Goal: Information Seeking & Learning: Learn about a topic

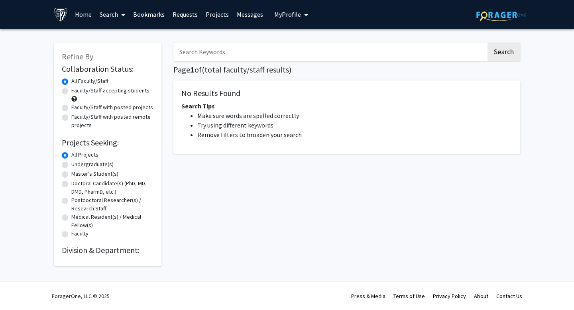
click at [310, 45] on input "Search Keywords" at bounding box center [329, 52] width 313 height 18
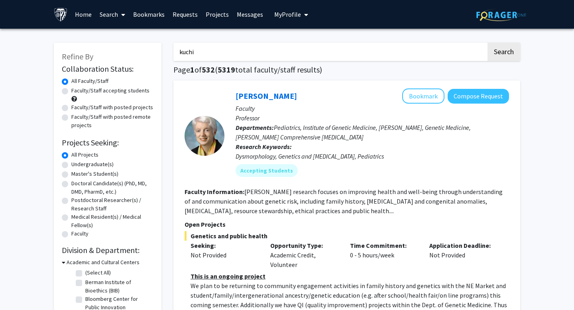
type input "kuchi"
click at [487, 43] on button "Search" at bounding box center [503, 52] width 33 height 18
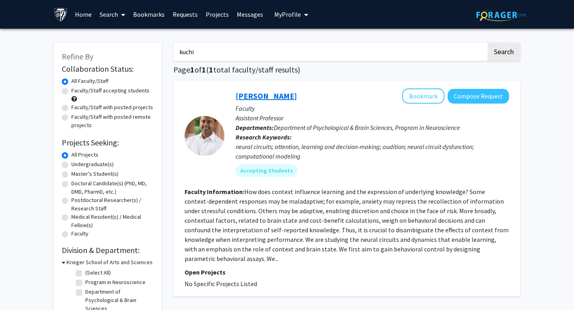
click at [293, 99] on link "[PERSON_NAME]" at bounding box center [265, 96] width 61 height 10
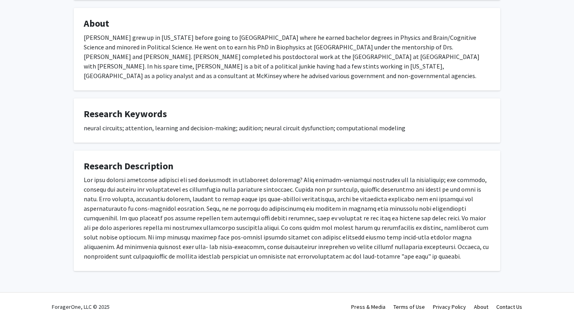
scroll to position [147, 0]
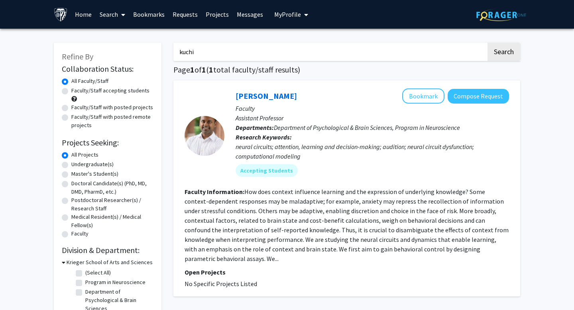
click at [74, 90] on label "Faculty/Staff accepting students" at bounding box center [110, 90] width 78 height 8
click at [74, 90] on input "Faculty/Staff accepting students" at bounding box center [73, 88] width 5 height 5
radio input "true"
click at [376, 48] on input "kuchi" at bounding box center [329, 52] width 313 height 18
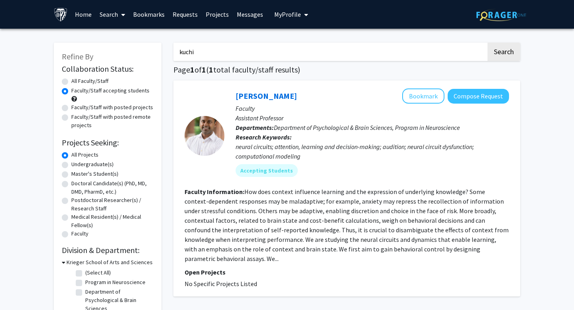
click at [376, 48] on input "kuchi" at bounding box center [329, 52] width 313 height 18
click at [127, 103] on label "Faculty/Staff with posted projects" at bounding box center [112, 107] width 82 height 8
click at [76, 103] on input "Faculty/Staff with posted projects" at bounding box center [73, 105] width 5 height 5
radio input "true"
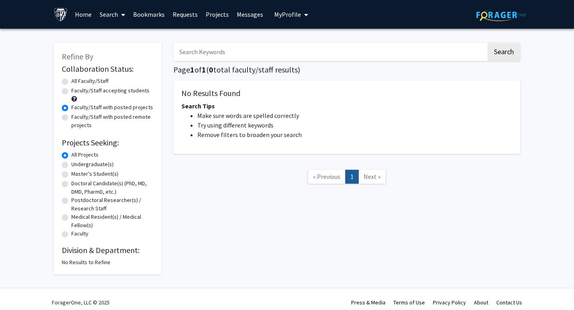
click at [126, 89] on label "Faculty/Staff accepting students" at bounding box center [110, 90] width 78 height 8
click at [76, 89] on input "Faculty/Staff accepting students" at bounding box center [73, 88] width 5 height 5
radio input "true"
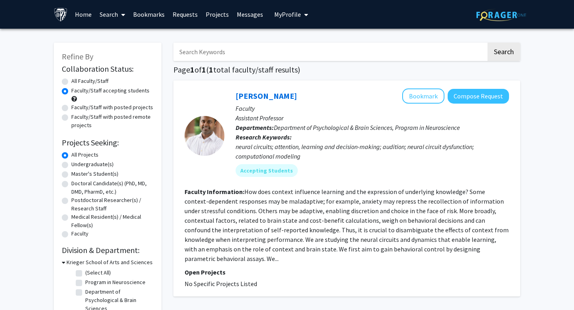
click at [108, 82] on label "All Faculty/Staff" at bounding box center [89, 81] width 37 height 8
click at [76, 82] on input "All Faculty/Staff" at bounding box center [73, 79] width 5 height 5
radio input "true"
click at [512, 53] on button "Search" at bounding box center [503, 52] width 33 height 18
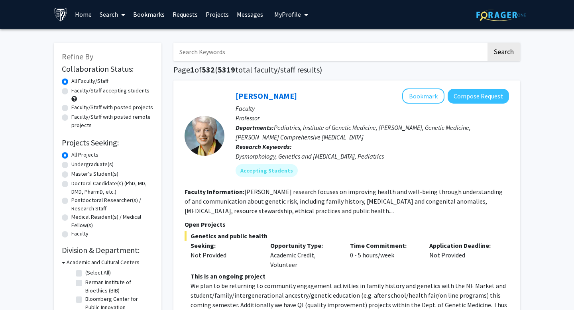
click at [93, 92] on label "Faculty/Staff accepting students" at bounding box center [110, 90] width 78 height 8
click at [76, 92] on input "Faculty/Staff accepting students" at bounding box center [73, 88] width 5 height 5
radio input "true"
click at [94, 110] on label "Faculty/Staff with posted projects" at bounding box center [112, 107] width 82 height 8
click at [76, 108] on input "Faculty/Staff with posted projects" at bounding box center [73, 105] width 5 height 5
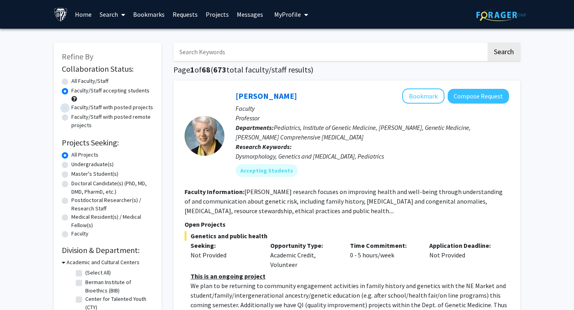
radio input "true"
click at [98, 117] on label "Faculty/Staff with posted remote projects" at bounding box center [112, 121] width 82 height 17
click at [76, 117] on input "Faculty/Staff with posted remote projects" at bounding box center [73, 115] width 5 height 5
radio input "true"
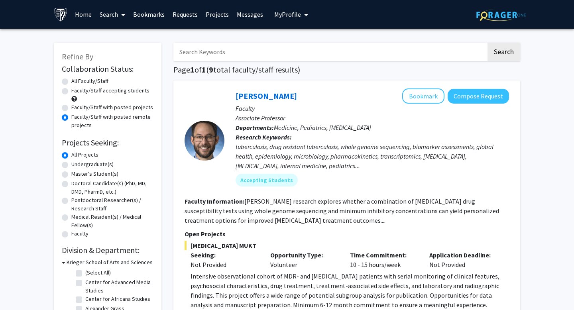
click at [241, 50] on input "Search Keywords" at bounding box center [329, 52] width 313 height 18
type input "neuro"
click at [487, 43] on button "Search" at bounding box center [503, 52] width 33 height 18
radio input "true"
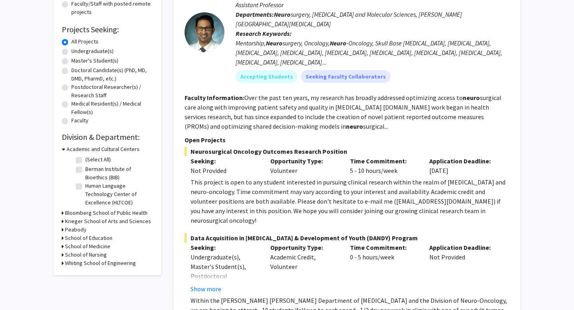
scroll to position [114, 0]
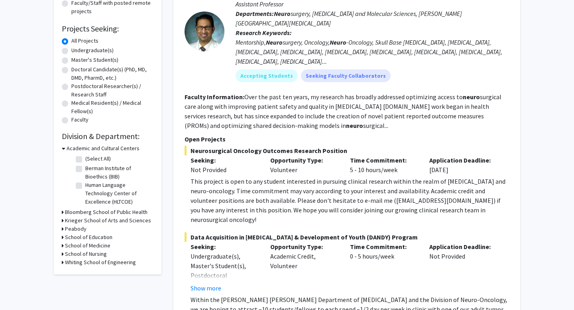
click at [339, 184] on div "This project is open to any student interested in pursuing clinical research wi…" at bounding box center [349, 200] width 318 height 48
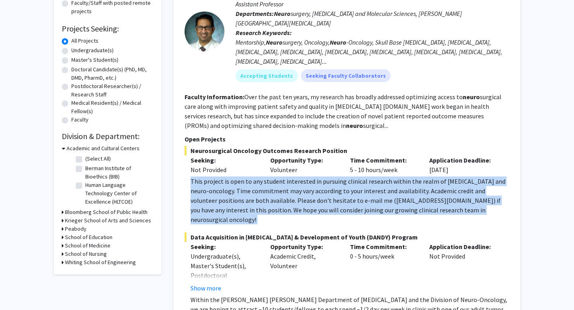
click at [339, 184] on div "This project is open to any student interested in pursuing clinical research wi…" at bounding box center [349, 200] width 318 height 48
click at [338, 199] on div "This project is open to any student interested in pursuing clinical research wi…" at bounding box center [349, 200] width 318 height 48
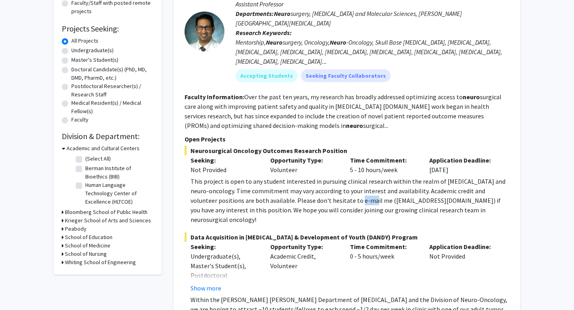
click at [338, 199] on div "This project is open to any student interested in pursuing clinical research wi…" at bounding box center [349, 200] width 318 height 48
click at [326, 211] on div "This project is open to any student interested in pursuing clinical research wi…" at bounding box center [349, 200] width 318 height 48
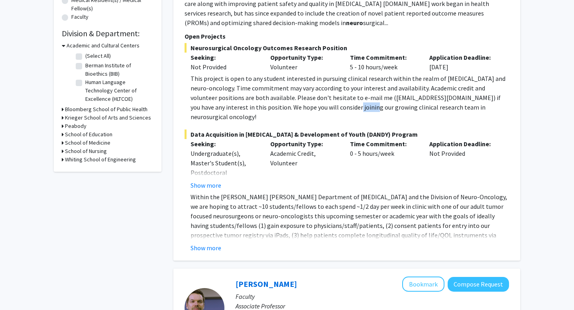
scroll to position [225, 0]
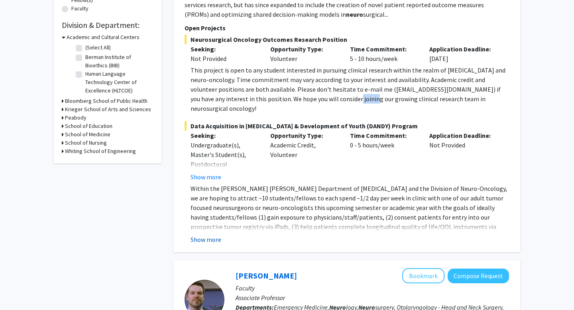
click at [214, 235] on button "Show more" at bounding box center [205, 240] width 31 height 10
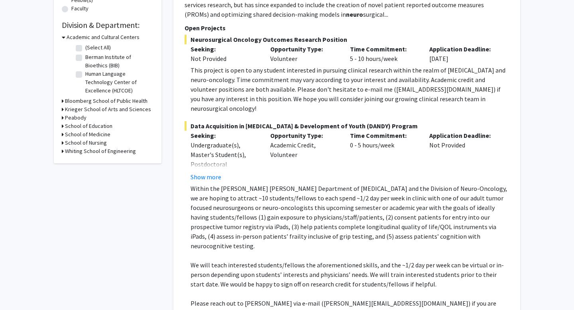
click at [228, 184] on p "Within the [PERSON_NAME] [PERSON_NAME] Department of [MEDICAL_DATA] and the Div…" at bounding box center [349, 217] width 318 height 67
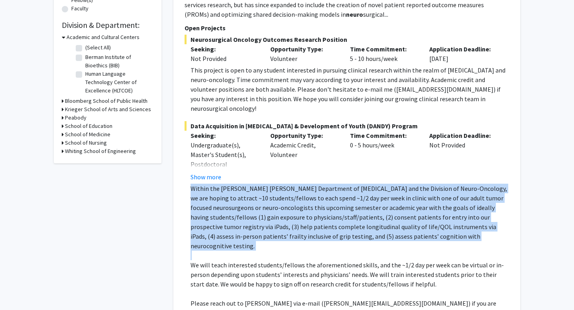
click at [228, 184] on p "Within the [PERSON_NAME] [PERSON_NAME] Department of [MEDICAL_DATA] and the Div…" at bounding box center [349, 217] width 318 height 67
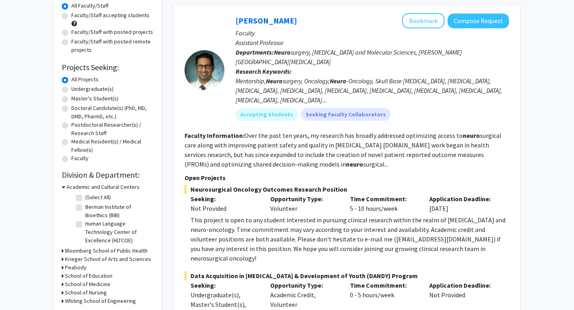
scroll to position [69, 0]
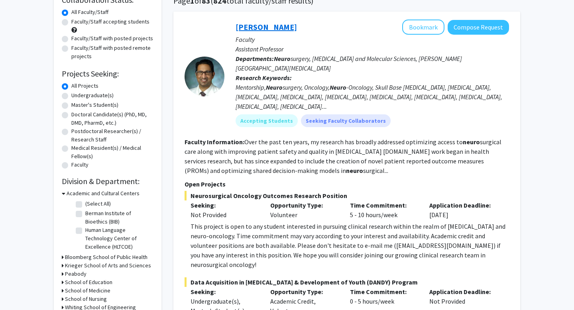
click at [258, 26] on link "[PERSON_NAME]" at bounding box center [265, 27] width 61 height 10
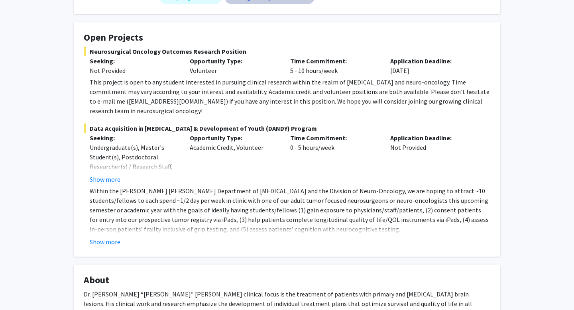
scroll to position [133, 0]
click at [236, 77] on div "This project is open to any student interested in pursuing clinical research wi…" at bounding box center [290, 96] width 400 height 38
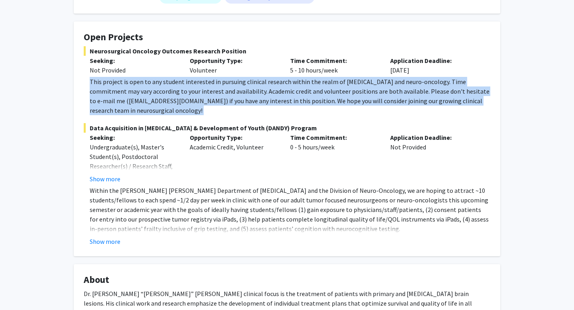
click at [236, 77] on div "This project is open to any student interested in pursuing clinical research wi…" at bounding box center [290, 96] width 400 height 38
click at [233, 80] on div "This project is open to any student interested in pursuing clinical research wi…" at bounding box center [290, 96] width 400 height 38
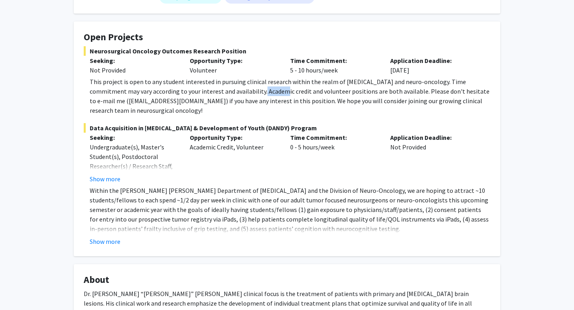
click at [233, 80] on div "This project is open to any student interested in pursuing clinical research wi…" at bounding box center [290, 96] width 400 height 38
click at [252, 90] on div "This project is open to any student interested in pursuing clinical research wi…" at bounding box center [290, 96] width 400 height 38
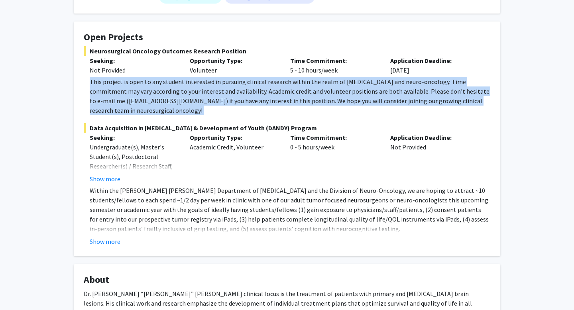
click at [252, 90] on div "This project is open to any student interested in pursuing clinical research wi…" at bounding box center [290, 96] width 400 height 38
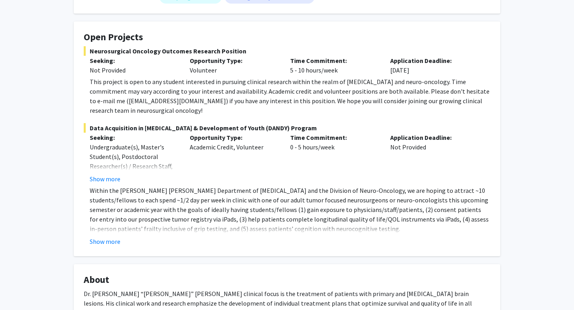
click at [254, 82] on div "This project is open to any student interested in pursuing clinical research wi…" at bounding box center [290, 96] width 400 height 38
click at [249, 90] on div "This project is open to any student interested in pursuing clinical research wi…" at bounding box center [290, 96] width 400 height 38
click at [174, 98] on div "This project is open to any student interested in pursuing clinical research wi…" at bounding box center [290, 96] width 400 height 38
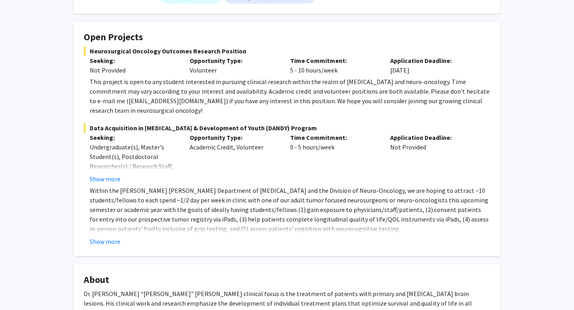
click at [178, 93] on div "This project is open to any student interested in pursuing clinical research wi…" at bounding box center [290, 96] width 400 height 38
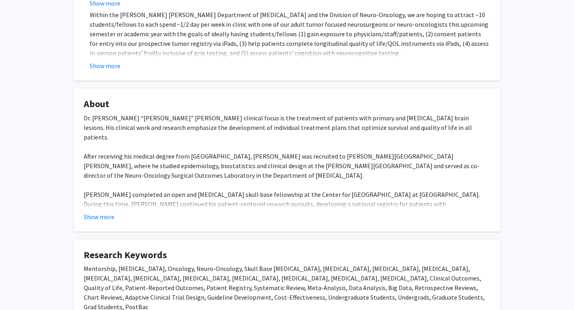
scroll to position [310, 0]
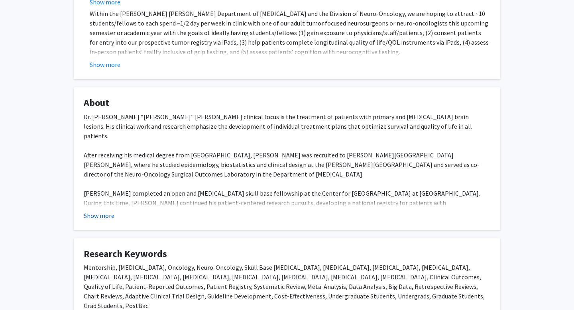
click at [104, 211] on button "Show more" at bounding box center [99, 216] width 31 height 10
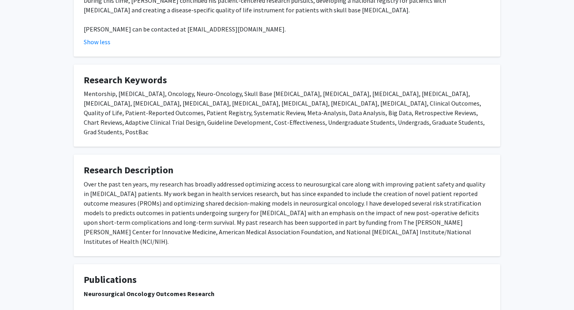
scroll to position [512, 0]
